Goal: Answer question/provide support

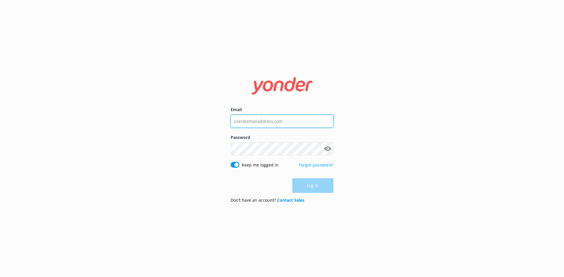
type input "[EMAIL_ADDRESS][DOMAIN_NAME]"
click at [314, 188] on div "Log in" at bounding box center [281, 185] width 103 height 15
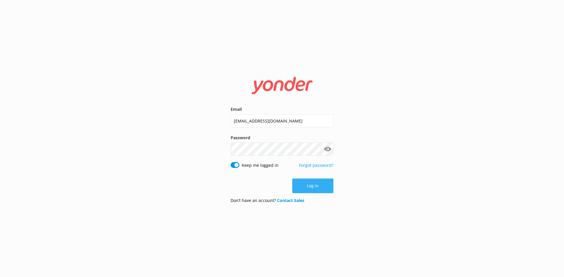
click at [314, 188] on button "Log in" at bounding box center [312, 186] width 41 height 15
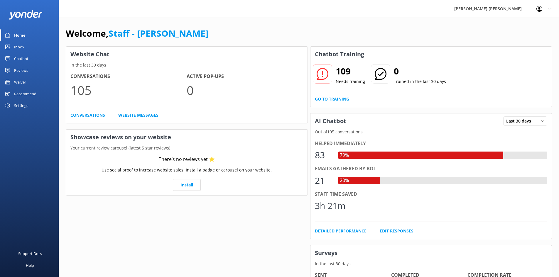
click at [29, 62] on link "Chatbot" at bounding box center [29, 59] width 59 height 12
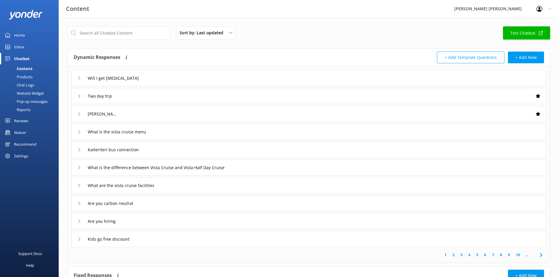
click at [23, 44] on div "Inbox" at bounding box center [19, 47] width 10 height 12
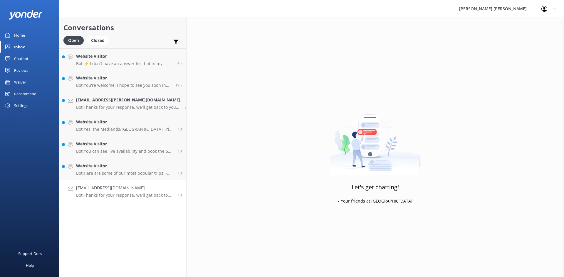
click at [113, 191] on h4 "[EMAIL_ADDRESS][DOMAIN_NAME]" at bounding box center [124, 188] width 97 height 6
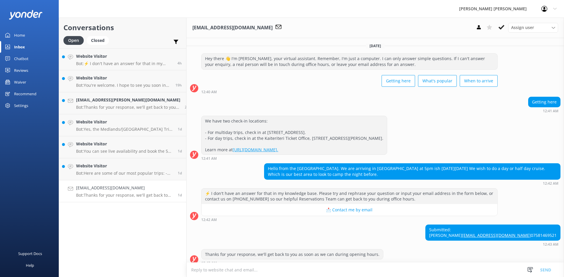
scroll to position [17, 0]
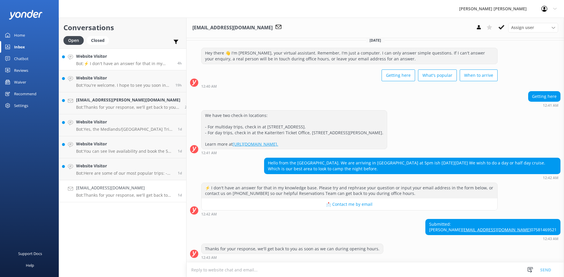
click at [115, 63] on p "Bot: ⚡ I don't have an answer for that in my knowledge base. Please try and rep…" at bounding box center [124, 63] width 97 height 5
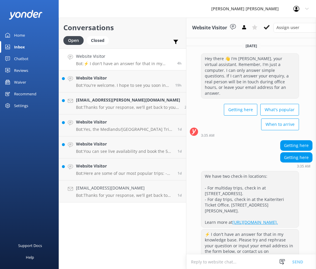
scroll to position [34, 0]
